Goal: Information Seeking & Learning: Learn about a topic

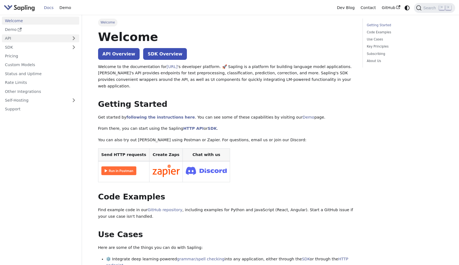
click at [39, 36] on link "API" at bounding box center [35, 38] width 66 height 8
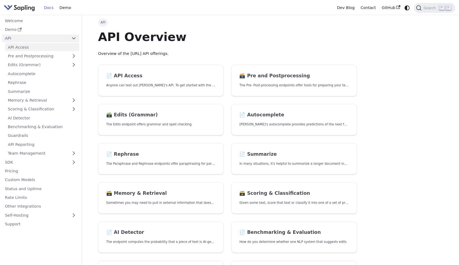
click at [38, 44] on link "API Access" at bounding box center [42, 47] width 74 height 8
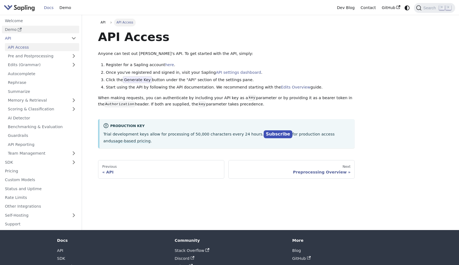
click at [42, 26] on link "Demo" at bounding box center [40, 30] width 77 height 8
click at [28, 30] on link "Demo" at bounding box center [40, 30] width 77 height 8
click at [36, 21] on link "Welcome" at bounding box center [40, 21] width 77 height 8
